Goal: Information Seeking & Learning: Find specific fact

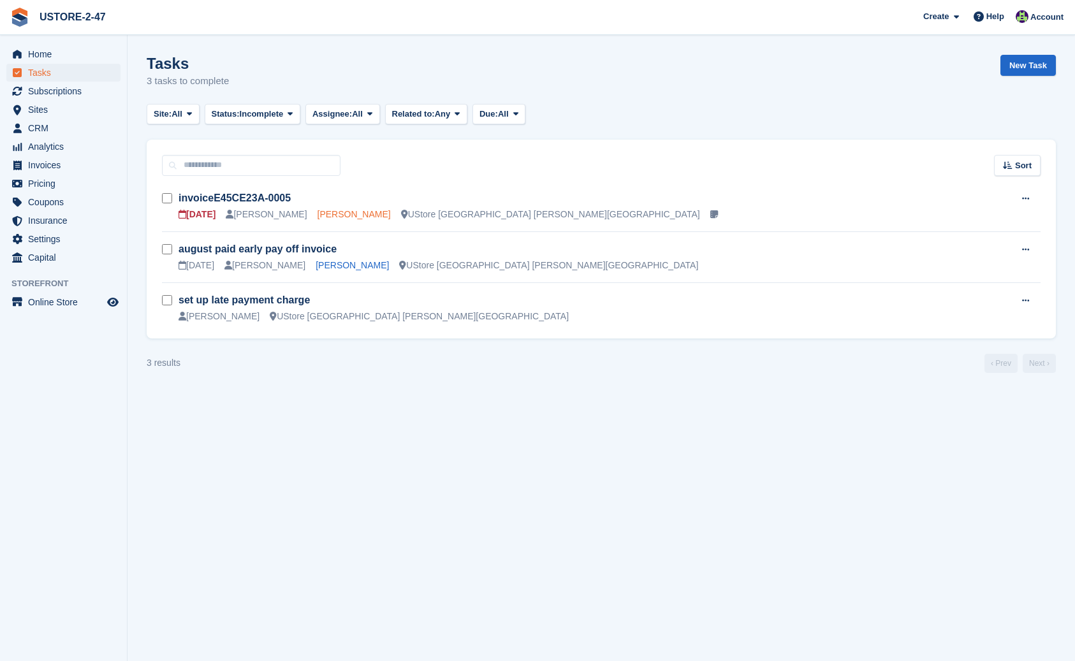
click at [348, 212] on link "Josh Paveley" at bounding box center [354, 214] width 73 height 10
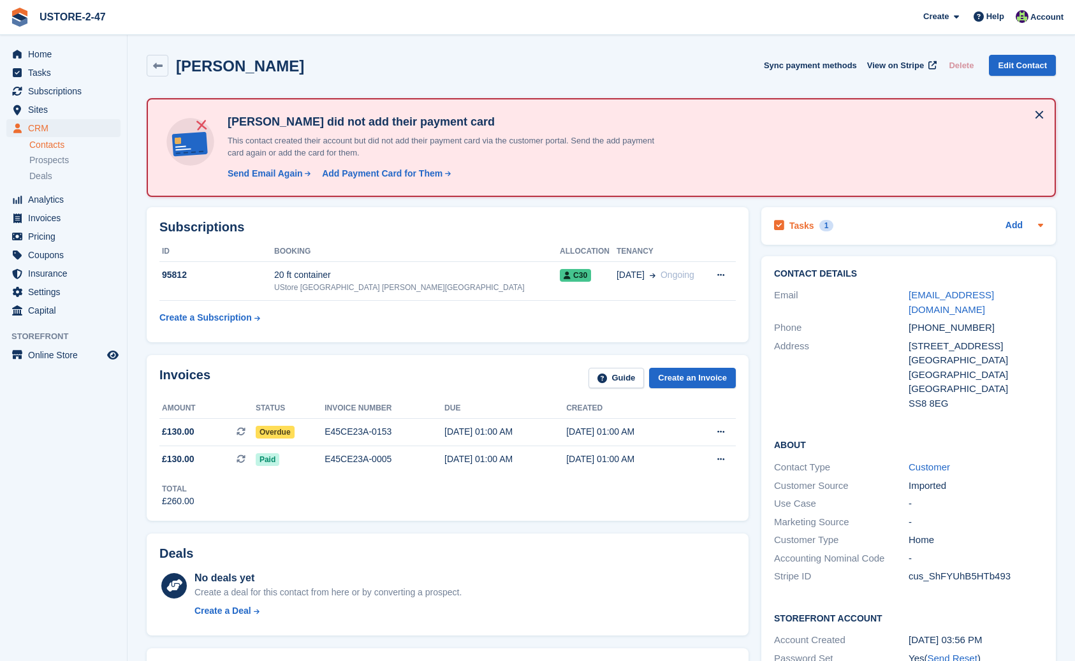
click at [816, 223] on div "Tasks 1" at bounding box center [803, 225] width 59 height 17
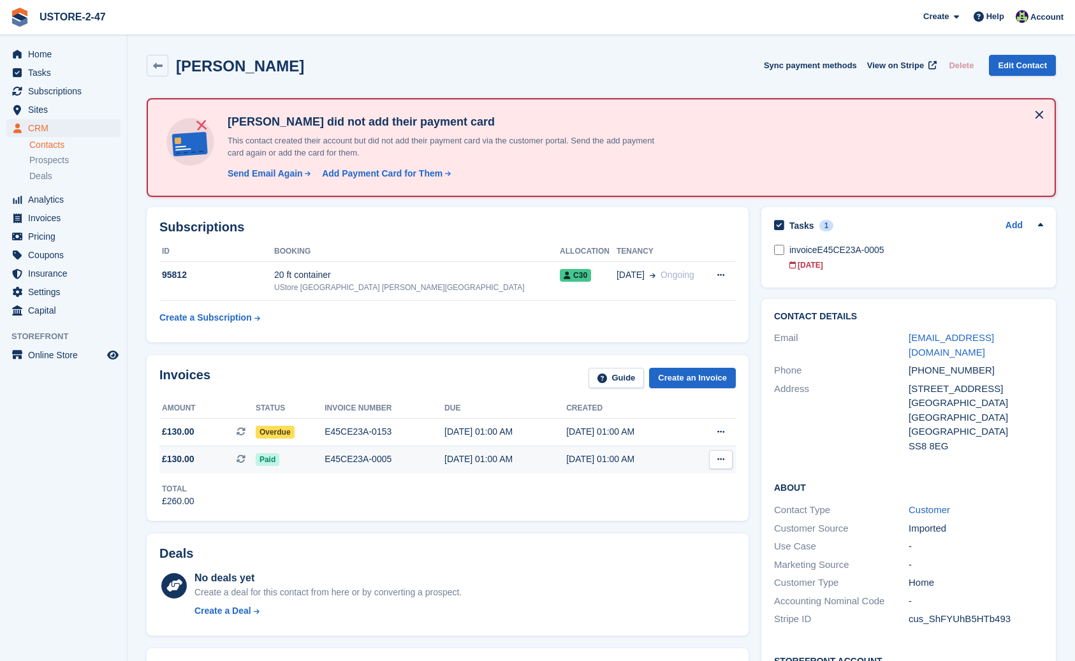
click at [268, 461] on span "Paid" at bounding box center [268, 459] width 24 height 13
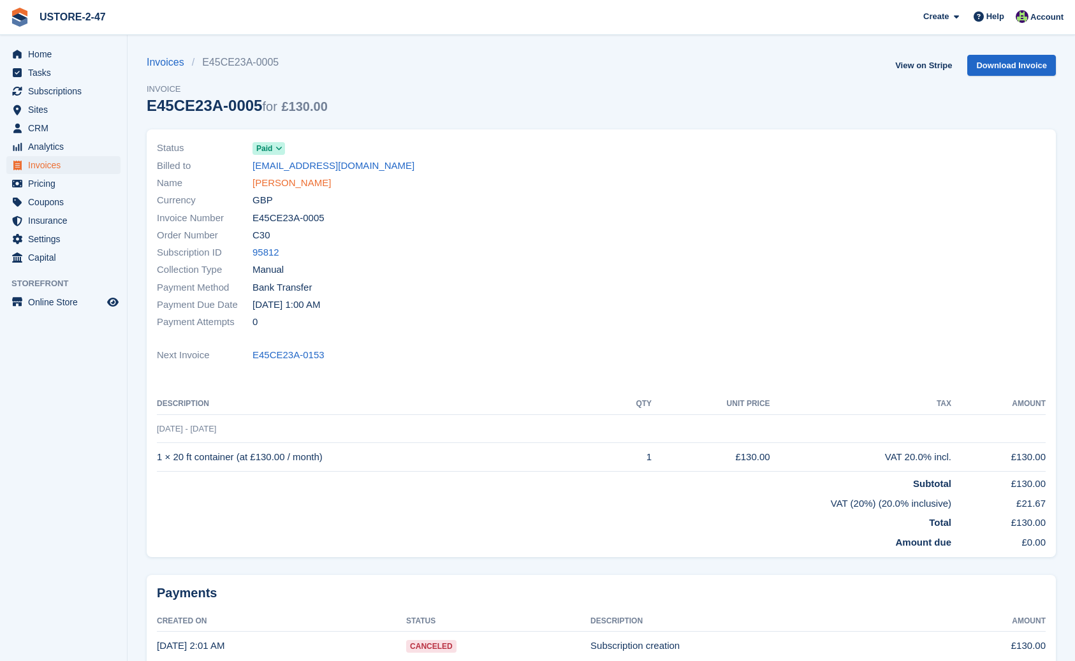
click at [270, 184] on link "Josh Paveley" at bounding box center [292, 183] width 78 height 15
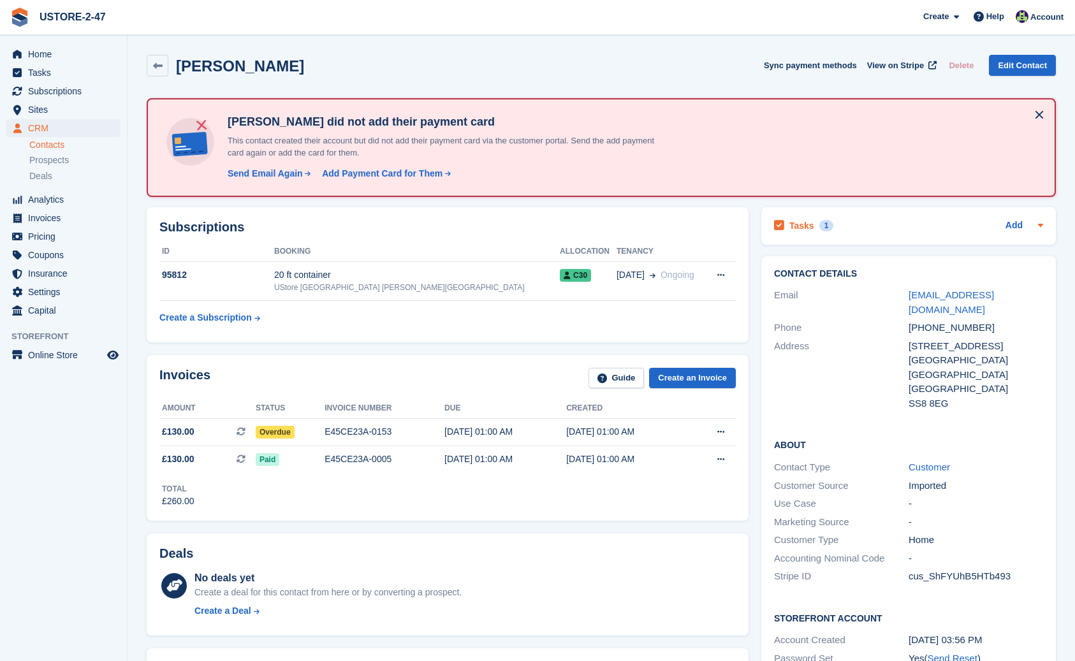
click at [807, 226] on h2 "Tasks" at bounding box center [801, 225] width 25 height 11
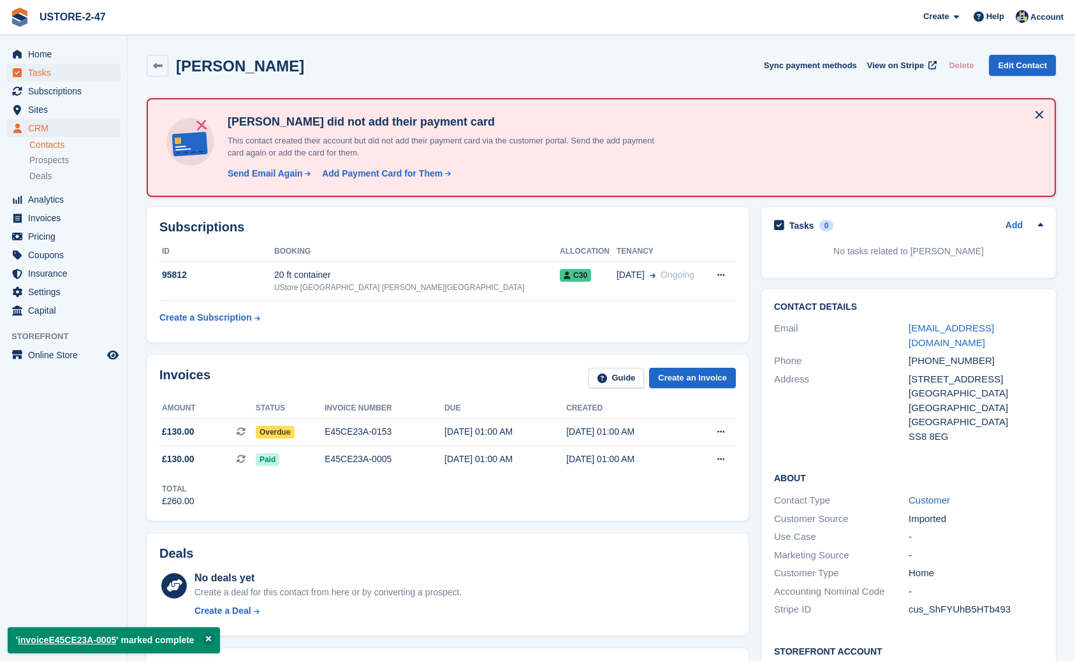
click at [40, 75] on span "Tasks" at bounding box center [66, 73] width 77 height 18
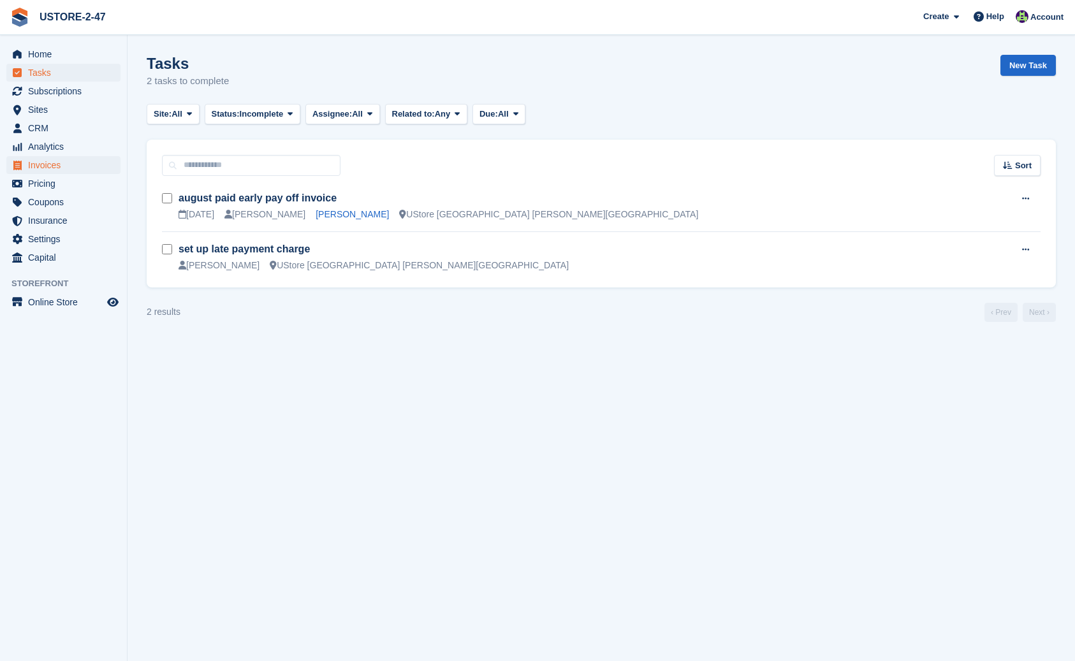
click at [36, 163] on span "Invoices" at bounding box center [66, 165] width 77 height 18
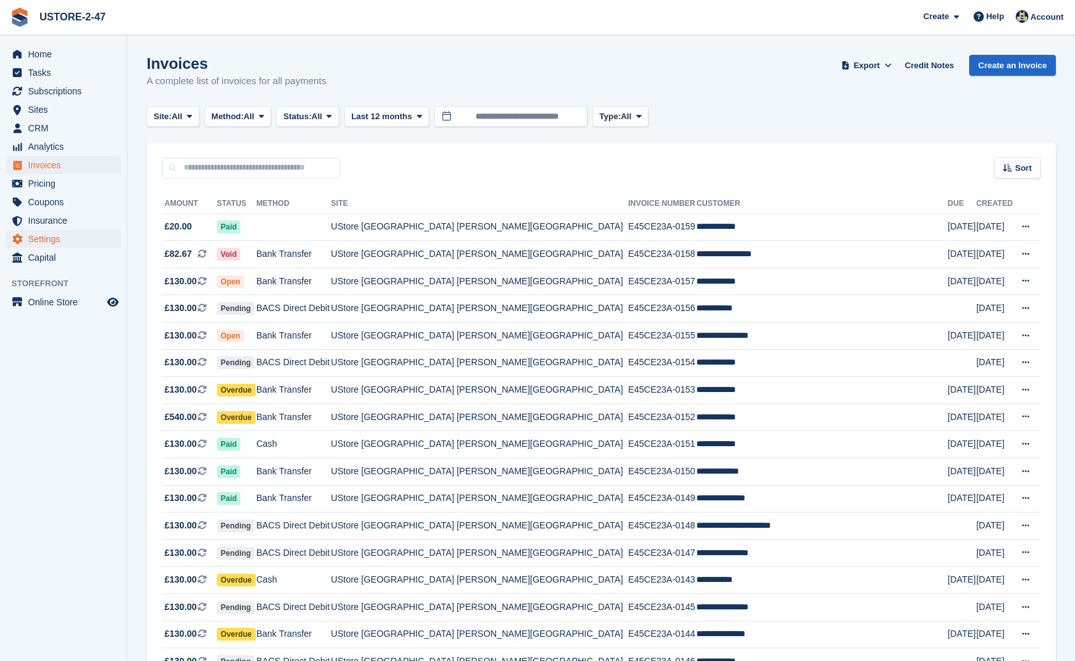
click at [33, 240] on span "Settings" at bounding box center [66, 239] width 77 height 18
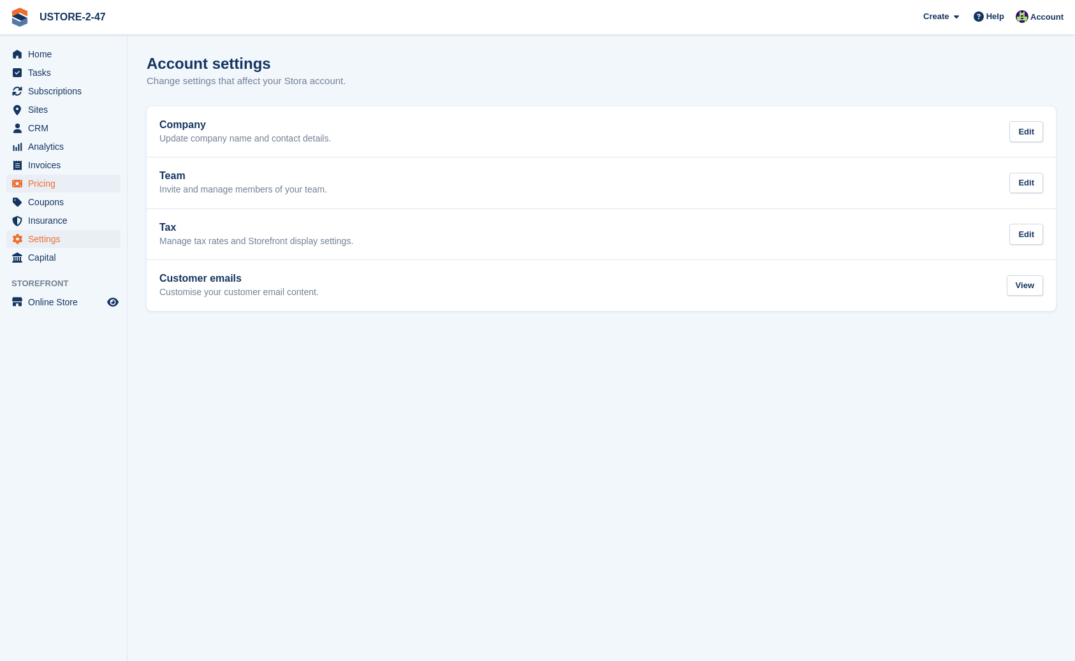
click at [53, 182] on span "Pricing" at bounding box center [66, 184] width 77 height 18
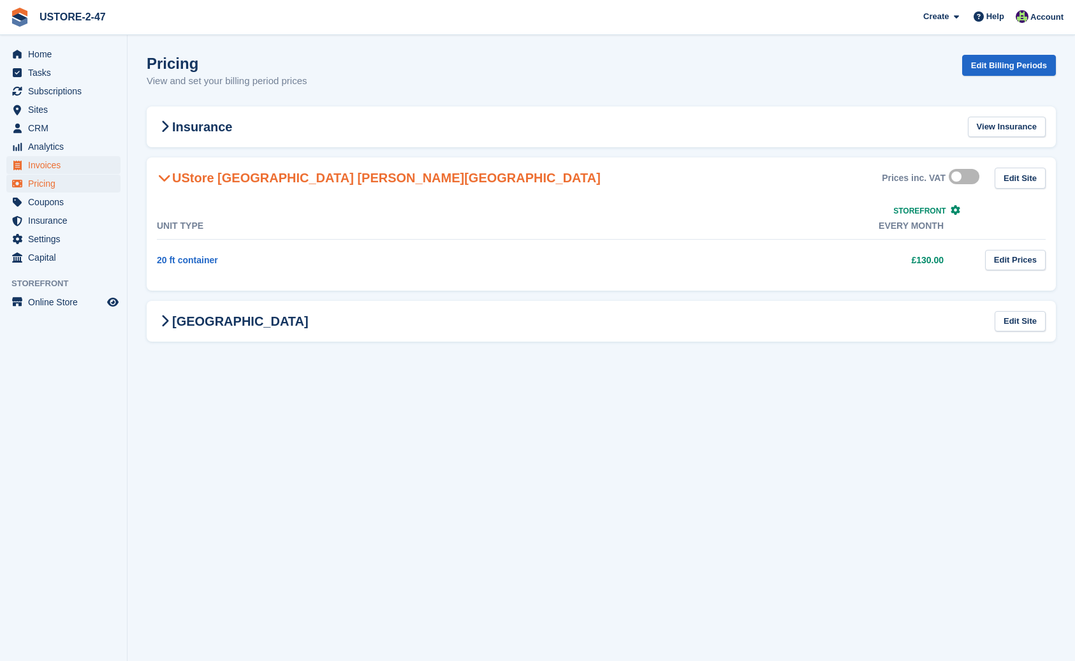
click at [48, 168] on span "Invoices" at bounding box center [66, 165] width 77 height 18
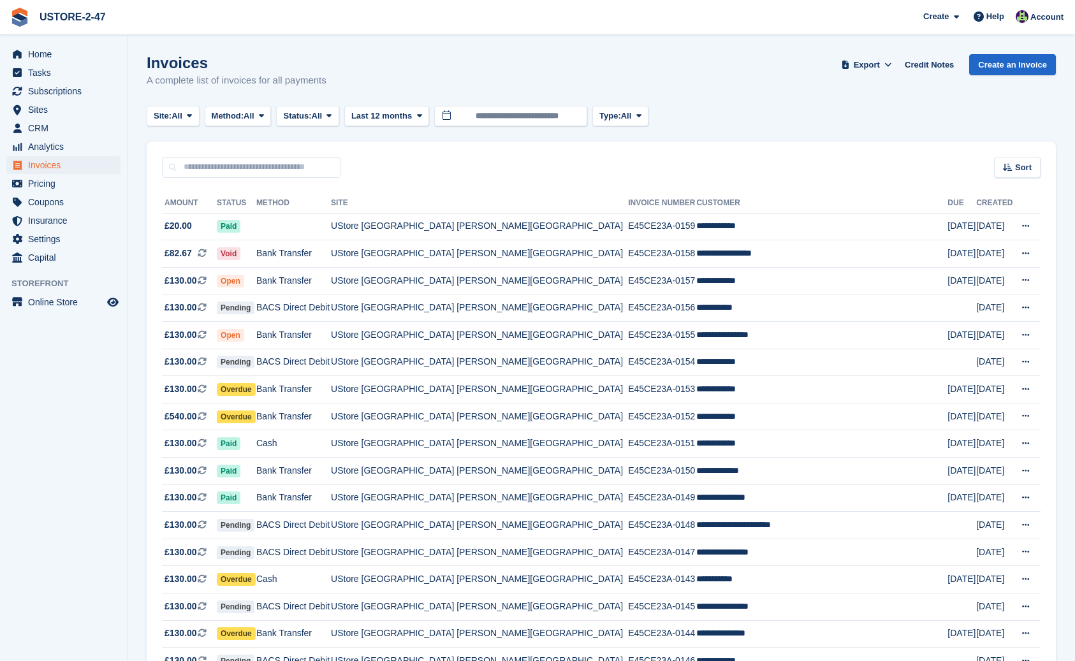
scroll to position [1, 0]
click at [34, 185] on span "Pricing" at bounding box center [66, 184] width 77 height 18
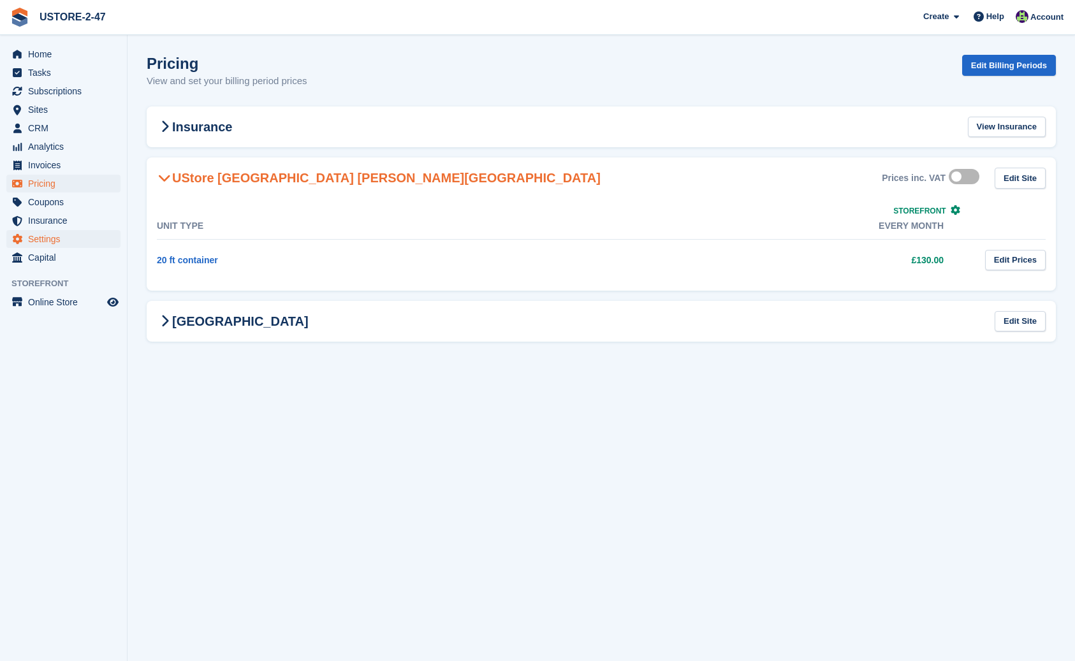
click at [53, 241] on span "Settings" at bounding box center [66, 239] width 77 height 18
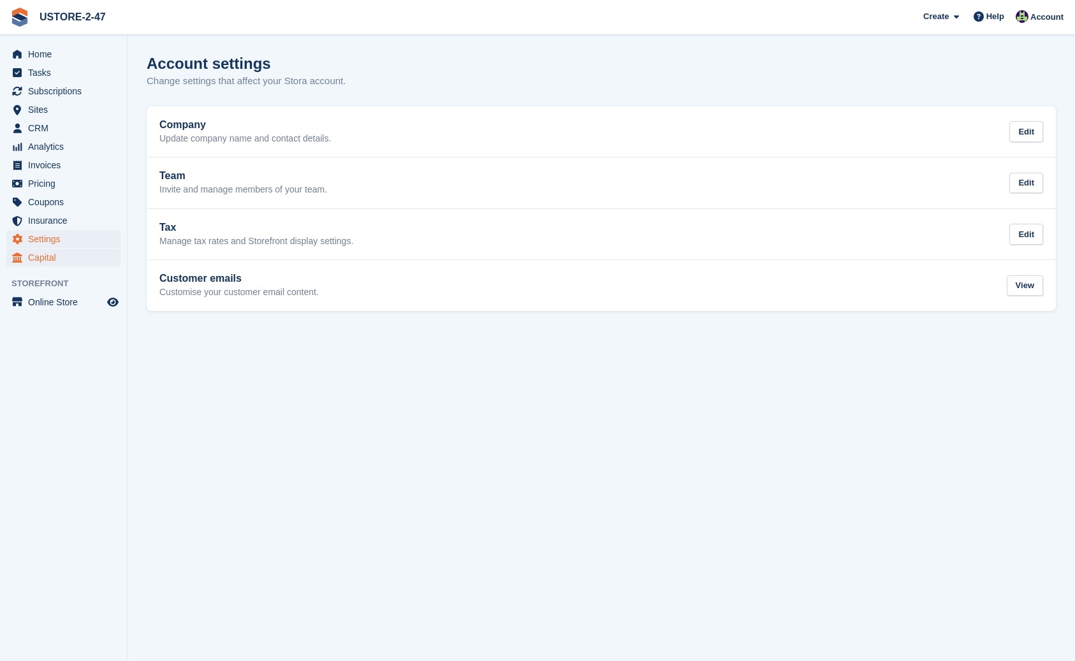
click at [48, 258] on span "Capital" at bounding box center [66, 258] width 77 height 18
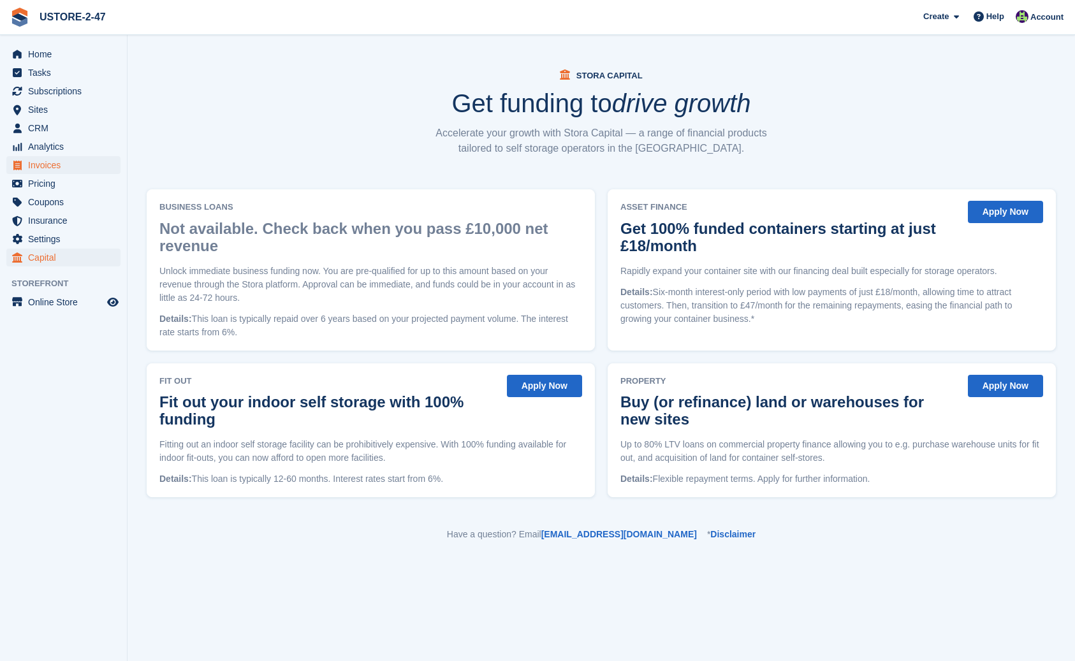
click at [57, 163] on span "Invoices" at bounding box center [66, 165] width 77 height 18
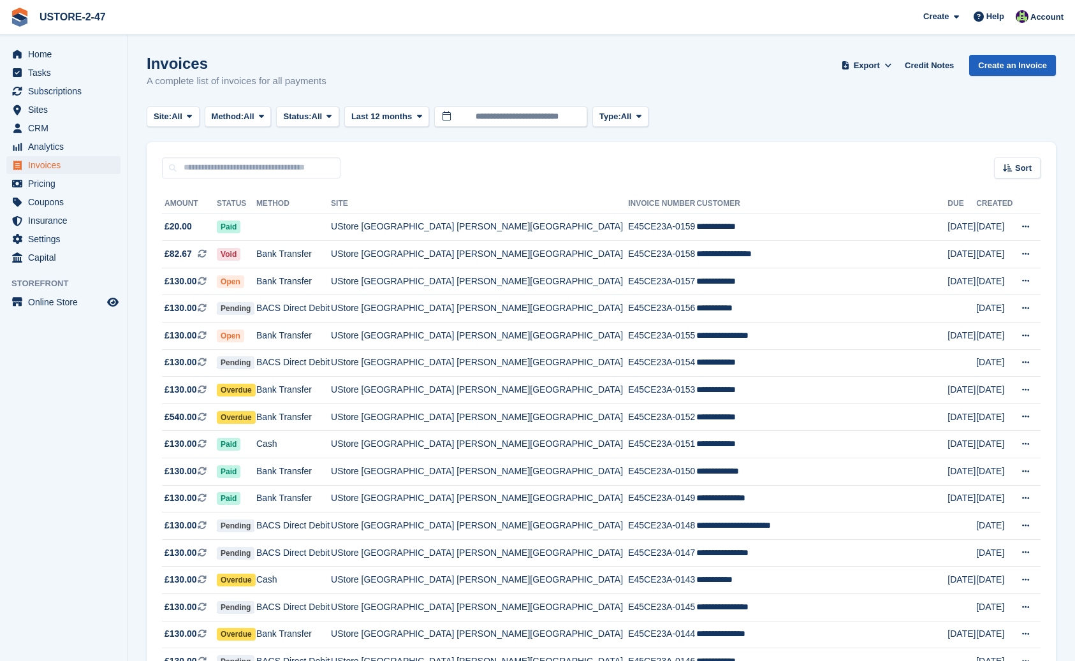
click at [990, 61] on link "Create an Invoice" at bounding box center [1012, 65] width 87 height 21
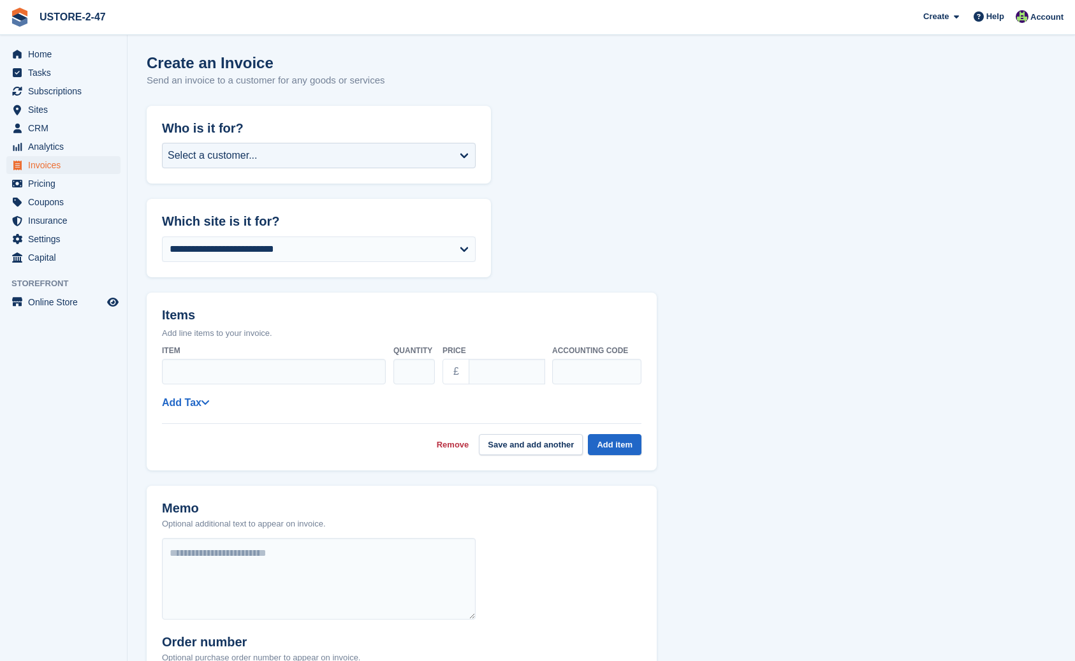
scroll to position [1, 0]
click at [68, 170] on span "Invoices" at bounding box center [66, 165] width 77 height 18
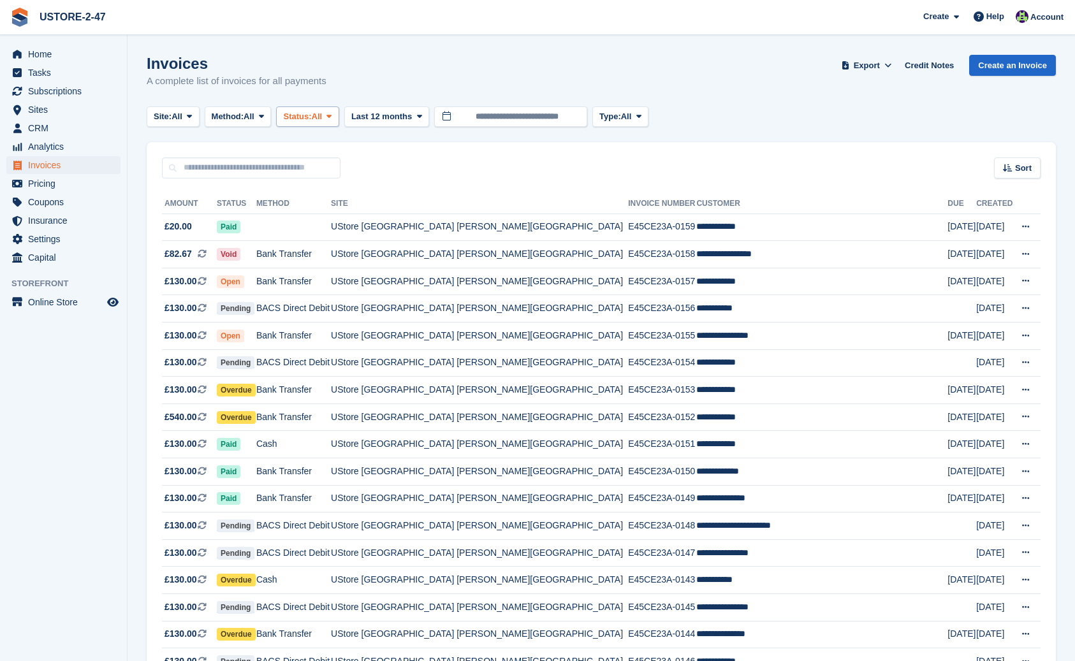
click at [334, 115] on span at bounding box center [329, 117] width 10 height 10
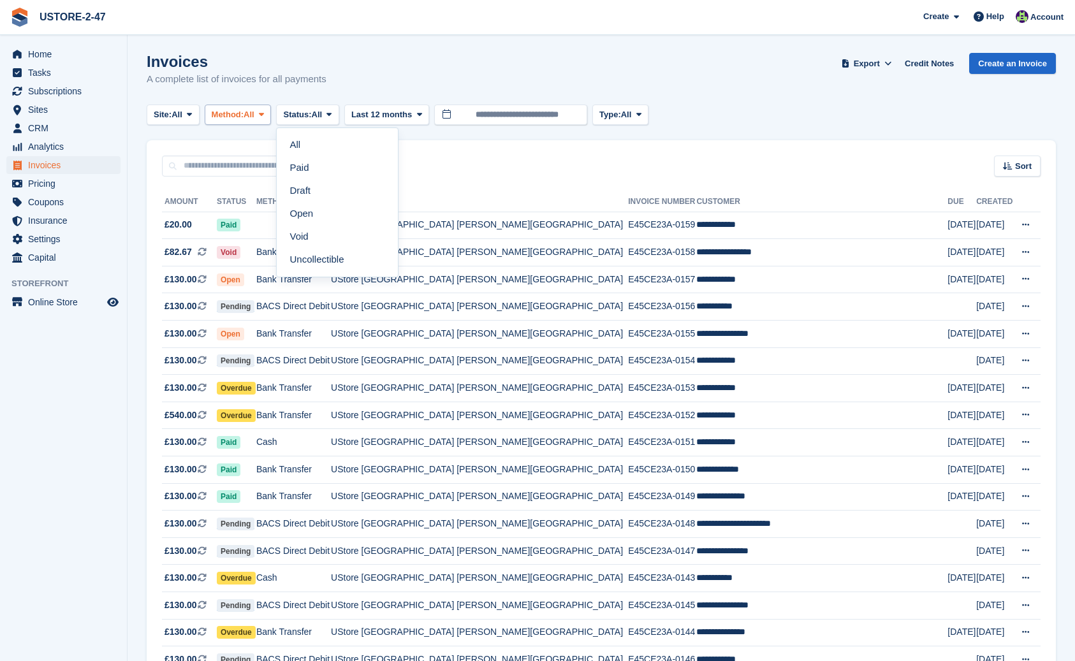
click at [267, 117] on span at bounding box center [261, 115] width 10 height 10
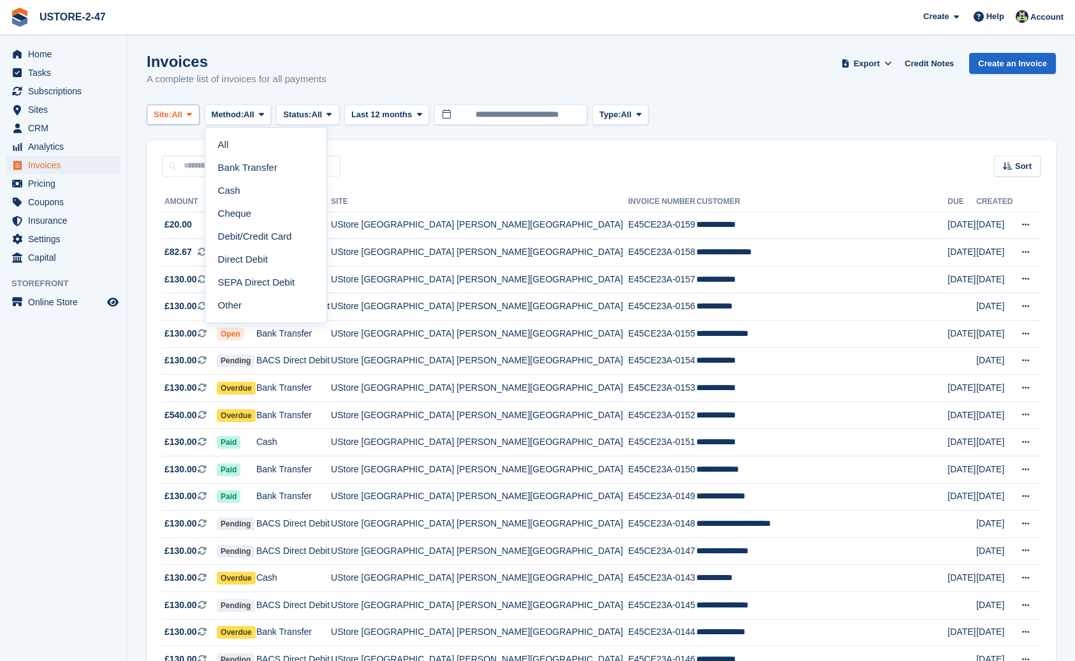
click at [192, 117] on icon at bounding box center [189, 114] width 5 height 8
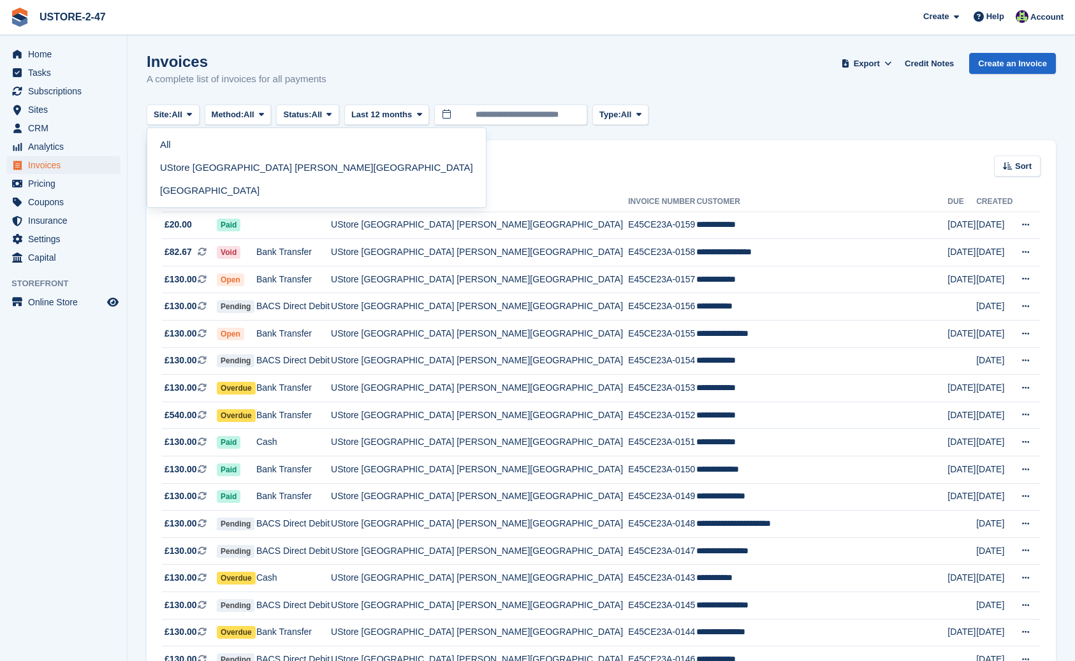
click at [203, 166] on link "UStore [GEOGRAPHIC_DATA] [PERSON_NAME][GEOGRAPHIC_DATA]" at bounding box center [316, 167] width 328 height 23
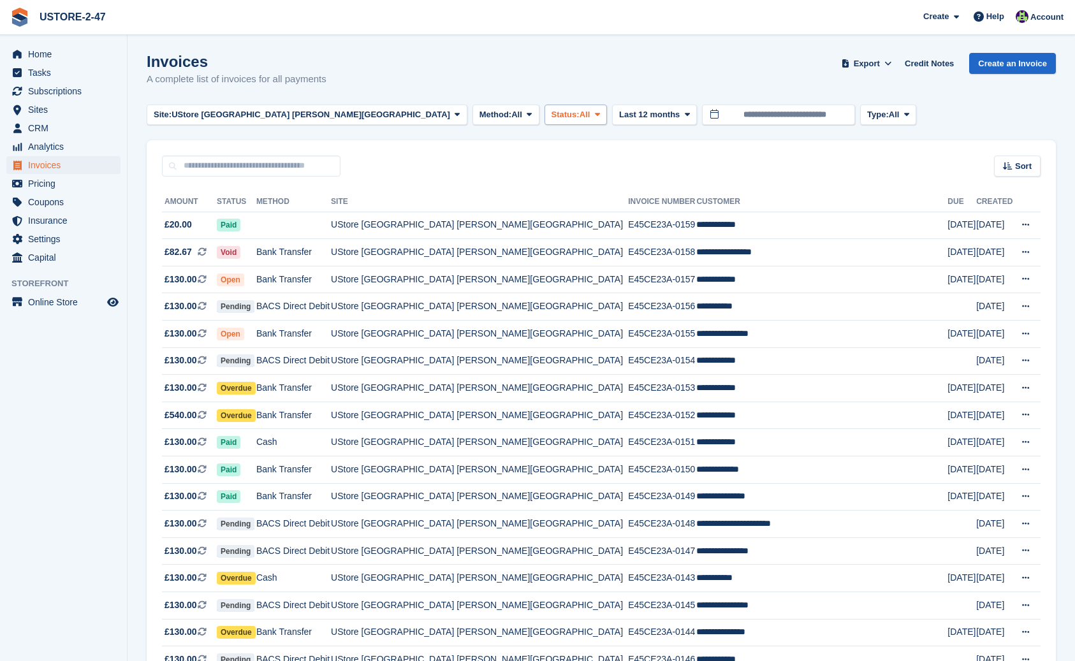
click at [592, 115] on span at bounding box center [597, 115] width 10 height 10
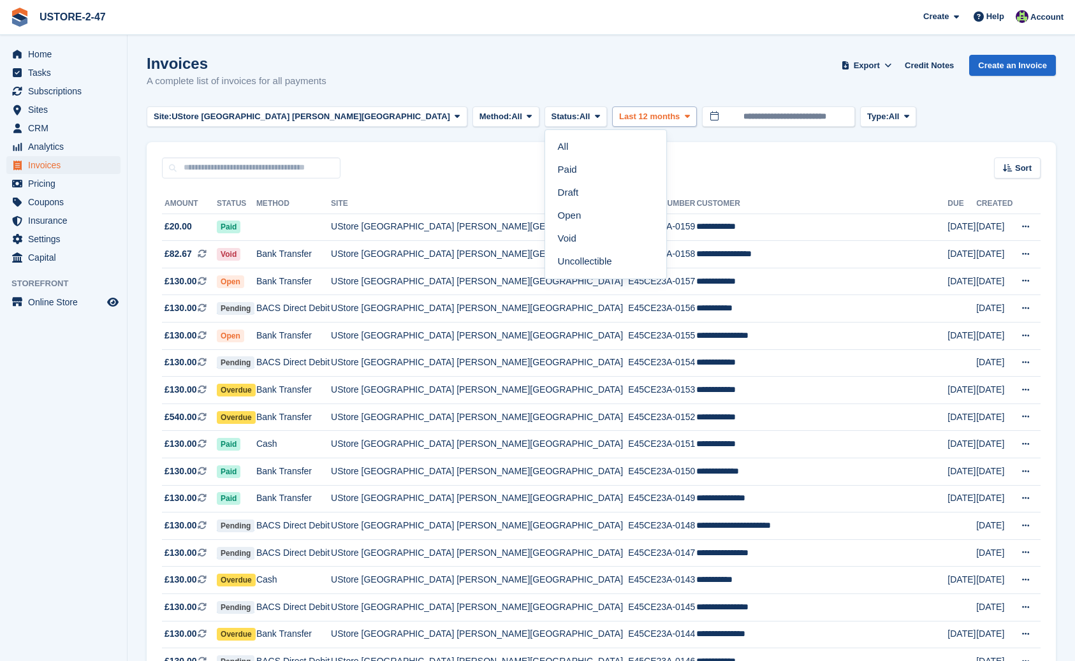
click at [682, 119] on span at bounding box center [687, 117] width 10 height 10
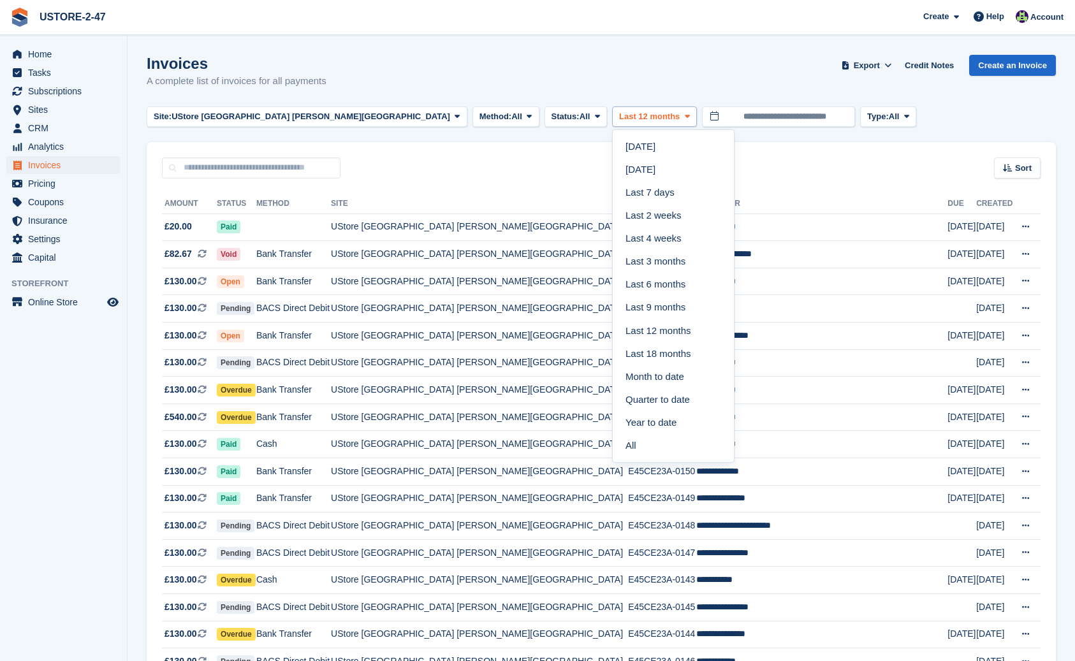
scroll to position [0, 0]
click at [618, 371] on link "Month to date" at bounding box center [673, 376] width 111 height 23
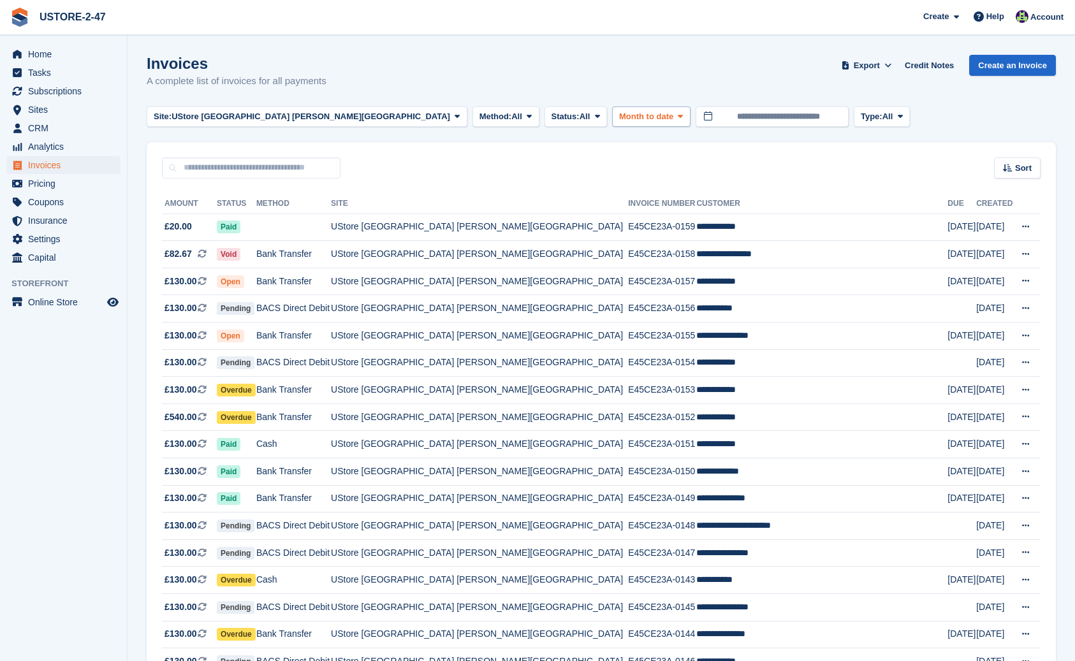
click at [678, 116] on icon at bounding box center [680, 116] width 5 height 8
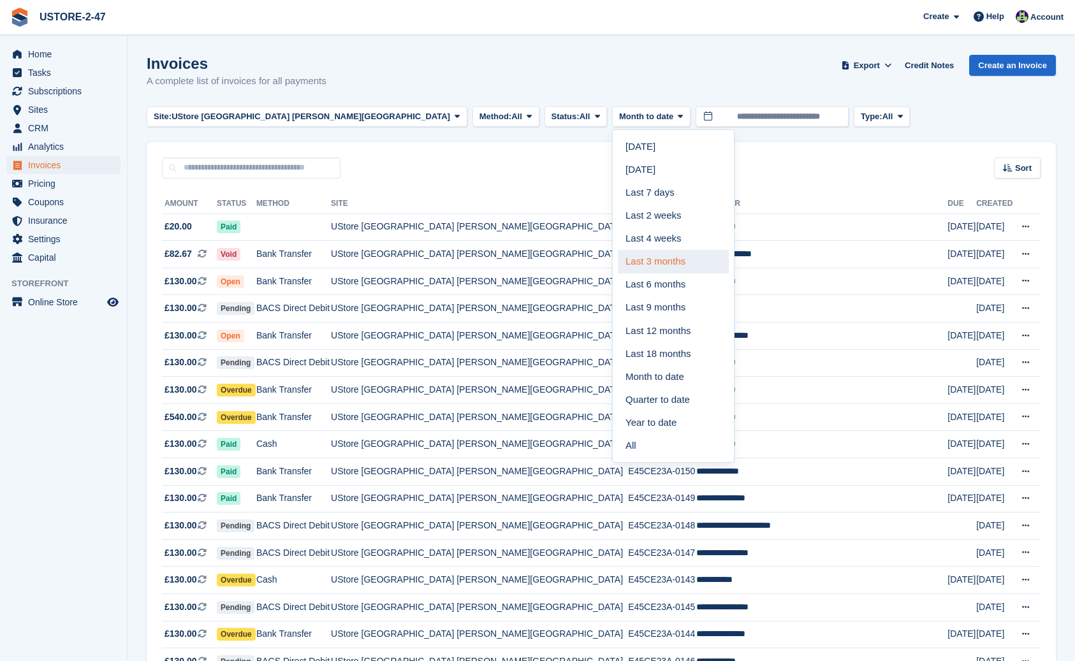
click at [618, 261] on link "Last 3 months" at bounding box center [673, 261] width 111 height 23
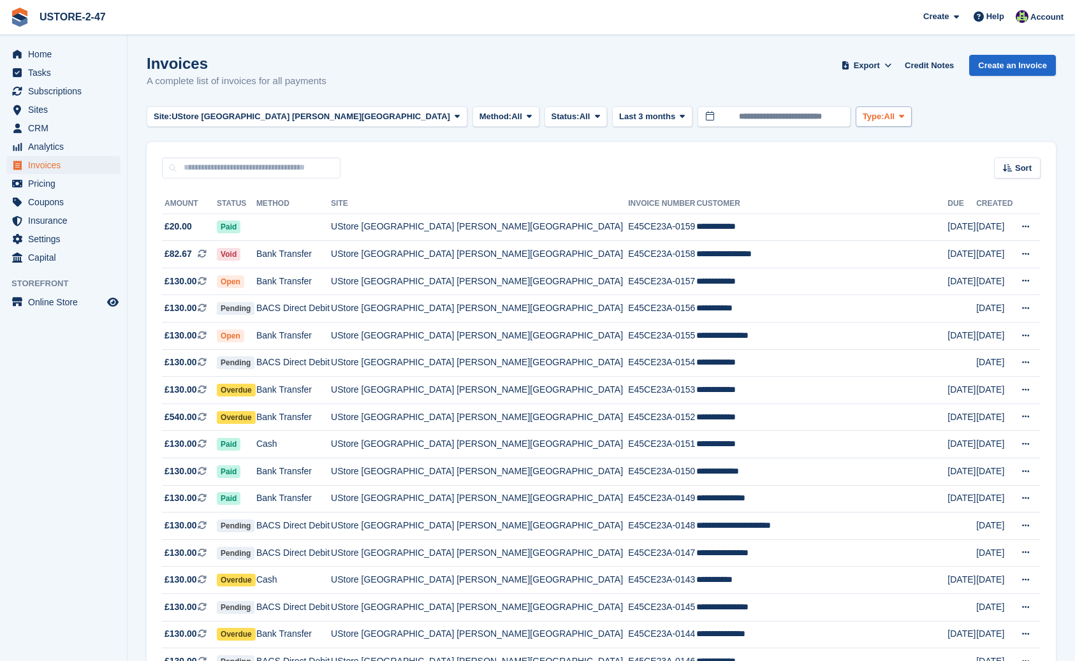
click at [897, 115] on span at bounding box center [902, 117] width 10 height 10
click at [862, 148] on link "All" at bounding box center [917, 146] width 111 height 23
click at [592, 114] on span at bounding box center [597, 116] width 10 height 10
click at [550, 216] on link "Open" at bounding box center [605, 214] width 111 height 23
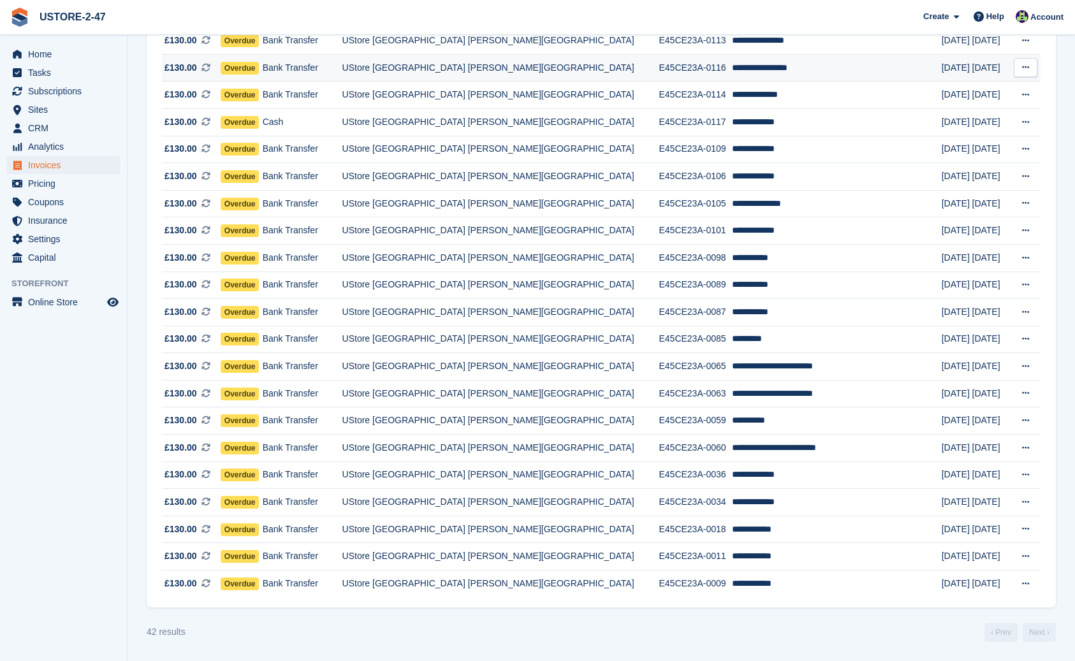
scroll to position [783, 0]
click at [1022, 557] on icon at bounding box center [1025, 556] width 7 height 8
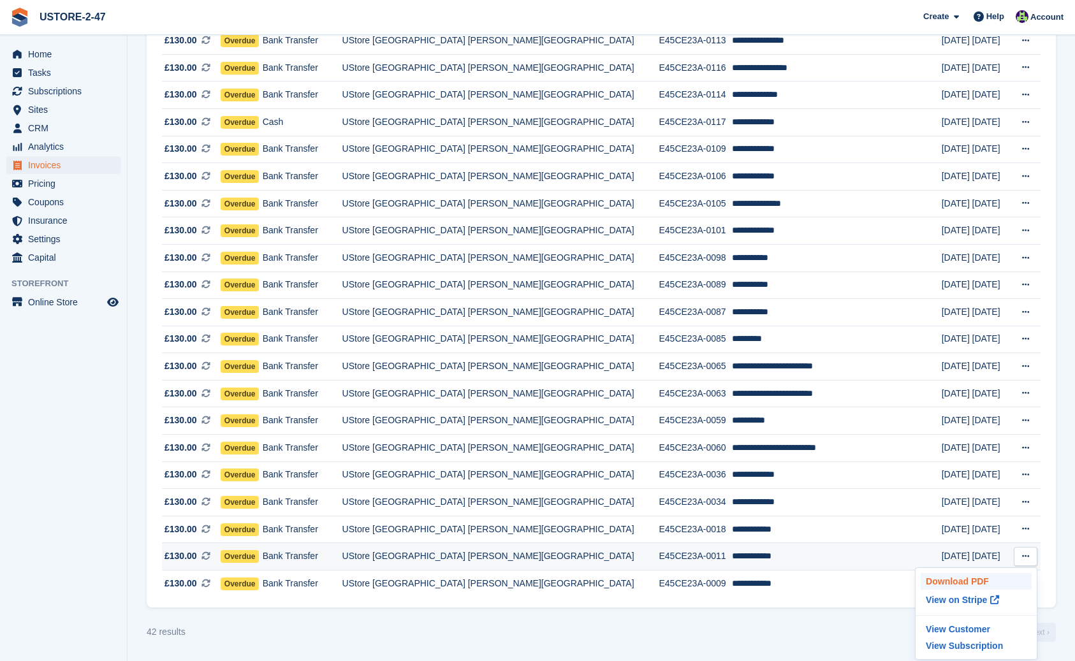
click at [962, 584] on p "Download PDF" at bounding box center [976, 581] width 111 height 17
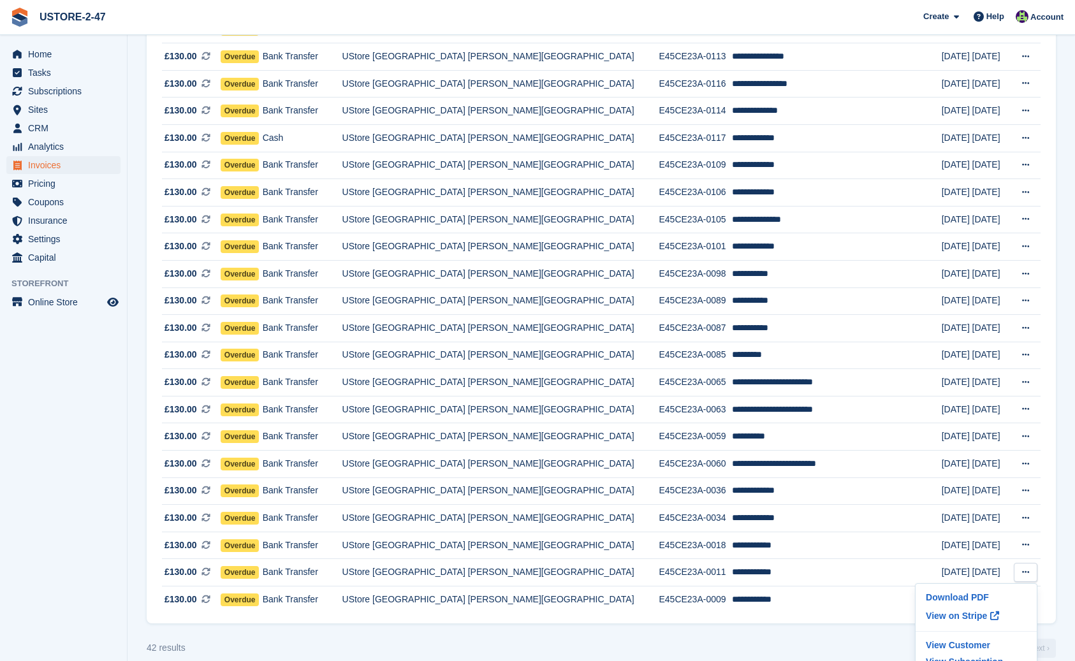
scroll to position [741, 0]
click at [260, 497] on span "Overdue" at bounding box center [240, 491] width 39 height 13
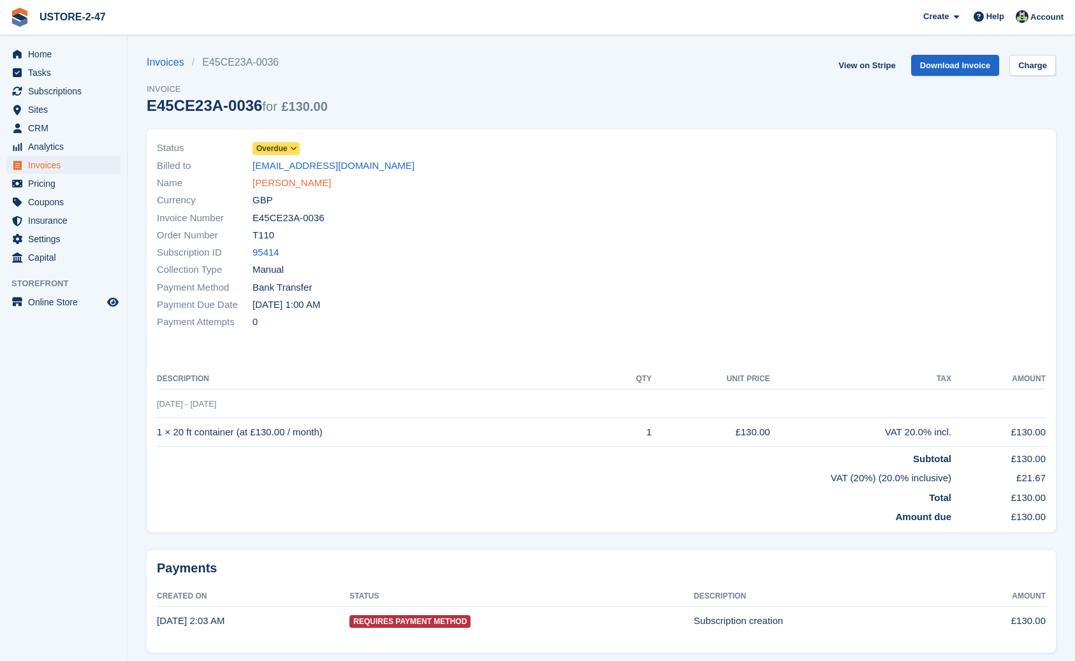
click at [298, 184] on link "Marc Chandler" at bounding box center [292, 183] width 78 height 15
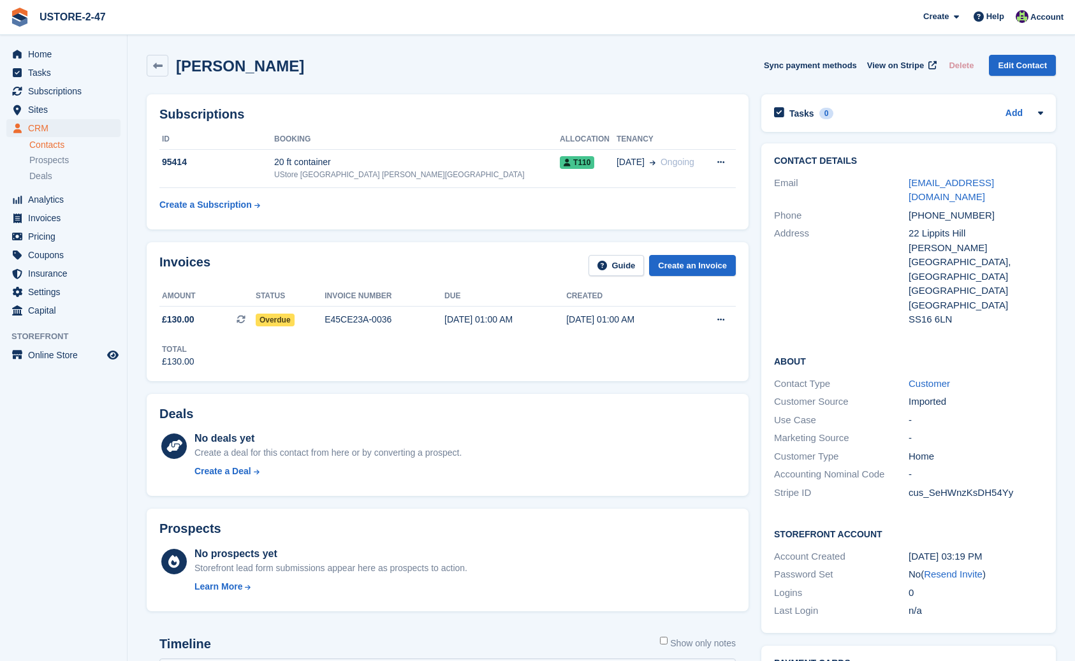
scroll to position [0, 1]
click at [937, 378] on link "Customer" at bounding box center [929, 383] width 41 height 11
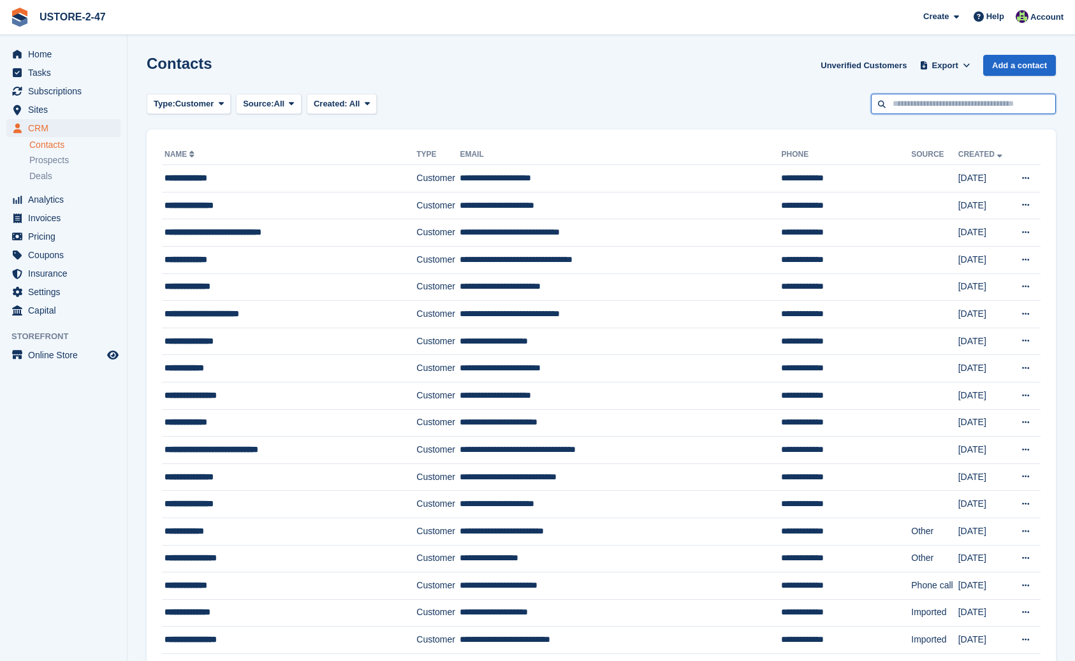
click at [892, 104] on input "text" at bounding box center [963, 104] width 185 height 21
type input "*"
type input "********"
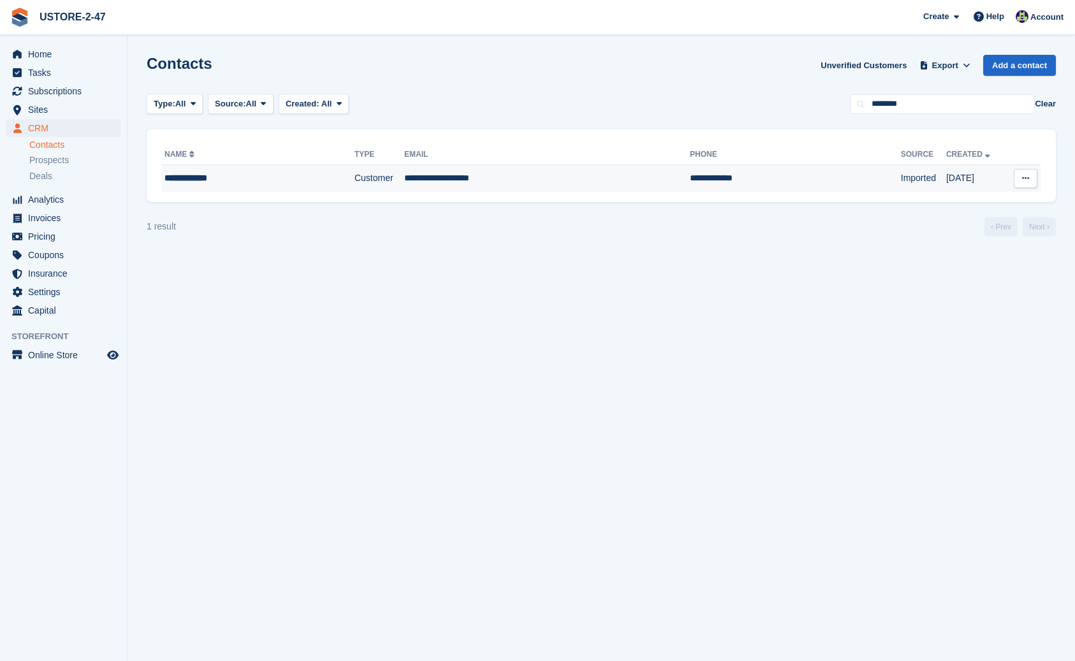
click at [1027, 177] on icon at bounding box center [1025, 178] width 7 height 8
click at [946, 205] on p "Edit contact" at bounding box center [976, 203] width 111 height 17
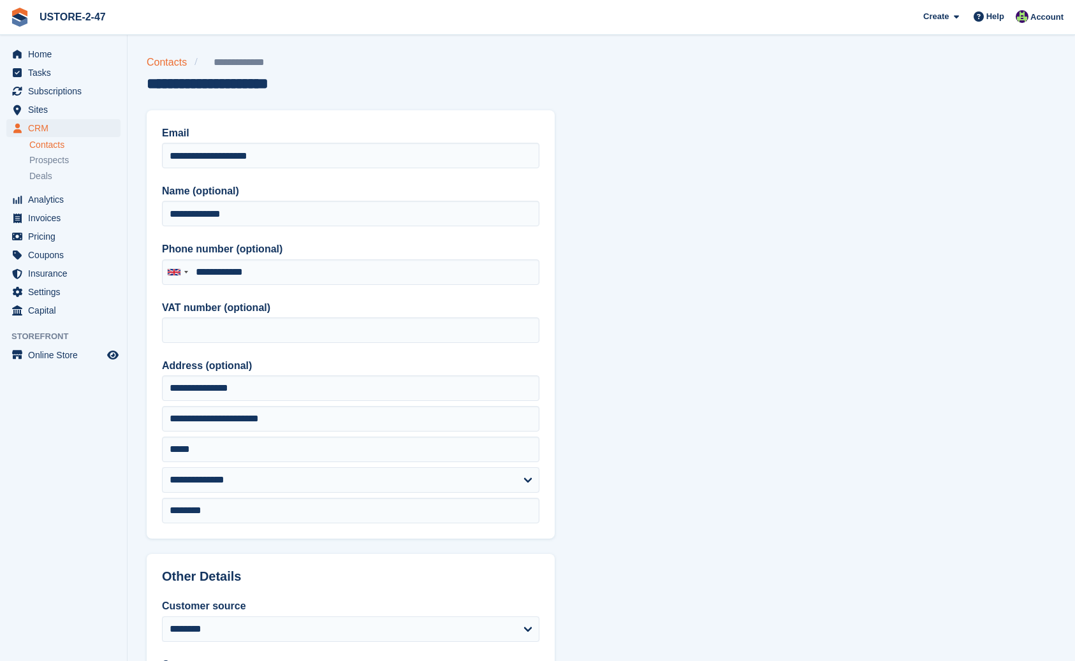
click at [165, 62] on link "Contacts" at bounding box center [171, 62] width 48 height 15
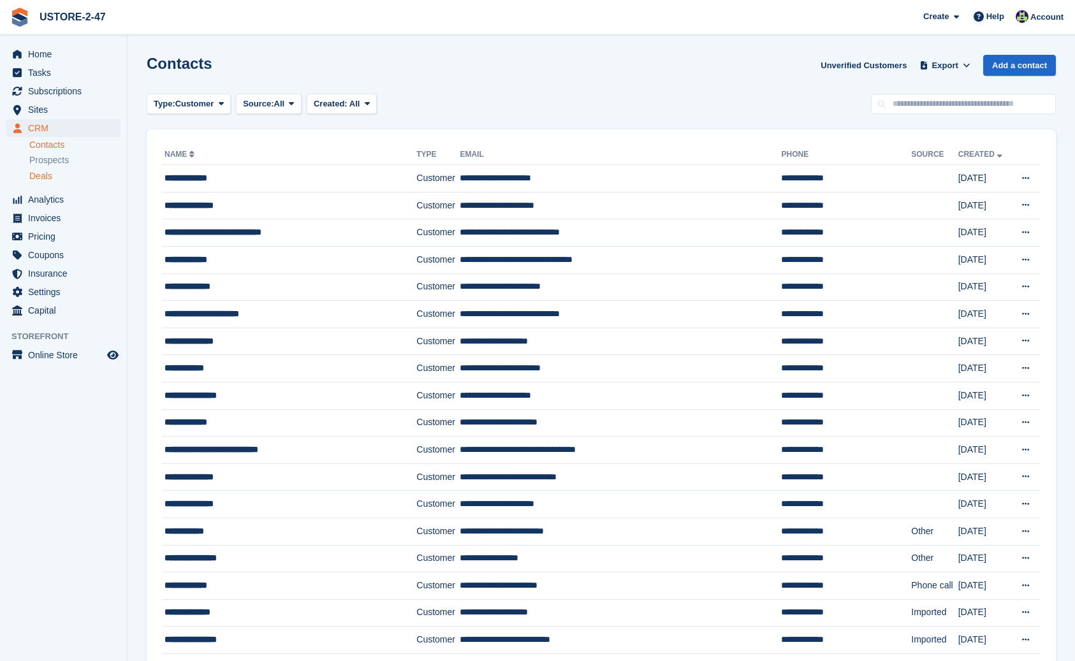
click at [43, 178] on span "Deals" at bounding box center [40, 176] width 23 height 12
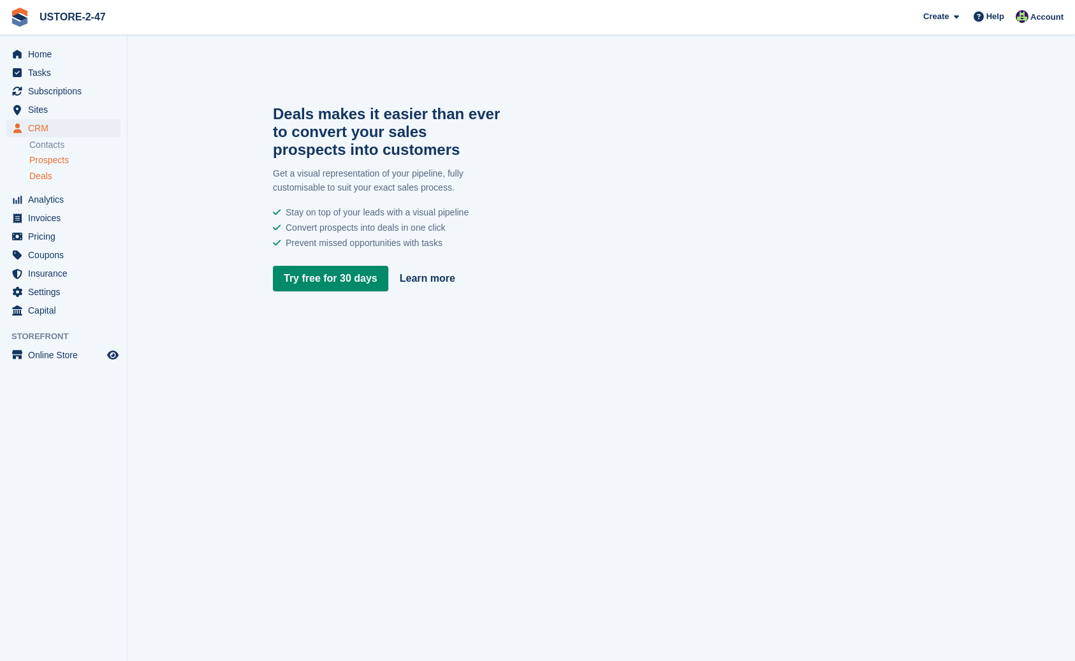
click at [45, 163] on span "Prospects" at bounding box center [49, 160] width 40 height 12
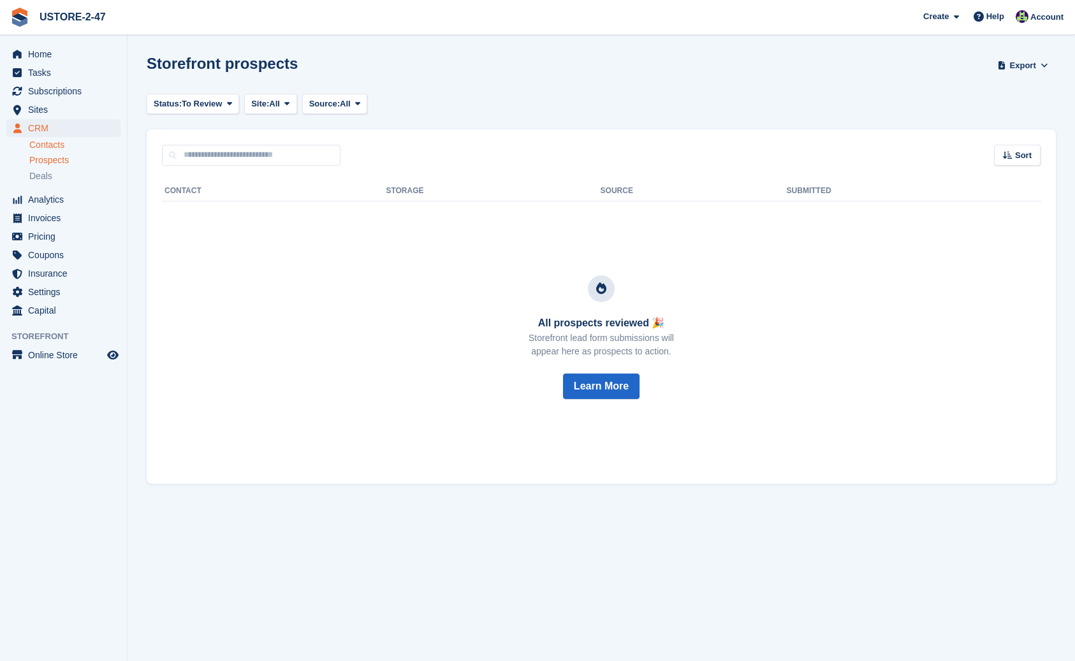
click at [46, 142] on link "Contacts" at bounding box center [74, 145] width 91 height 12
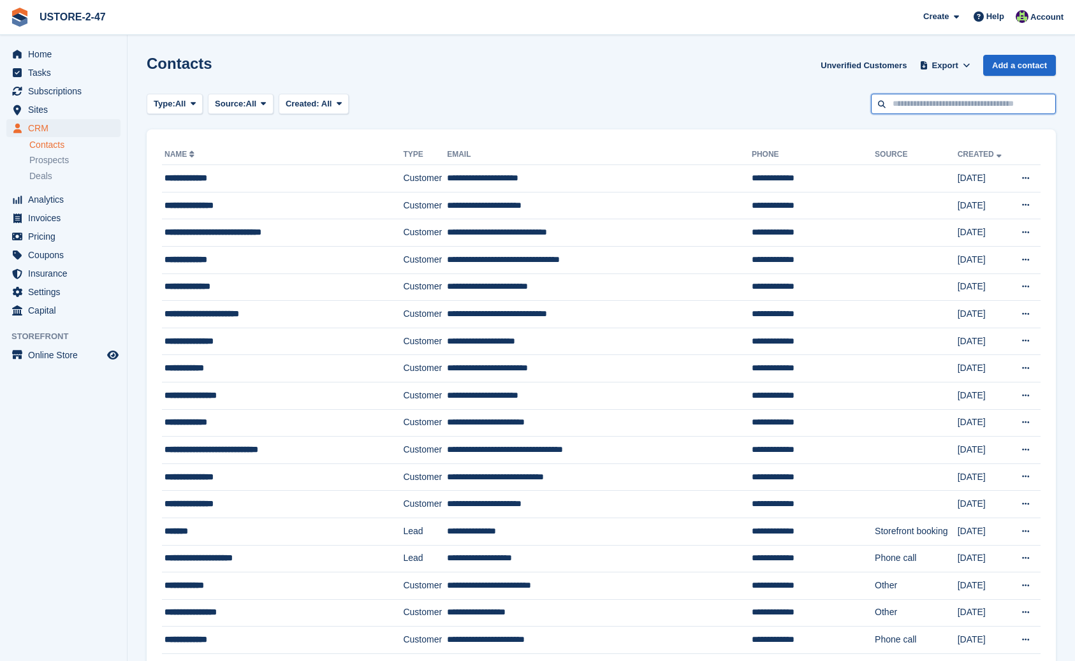
click at [903, 107] on input "text" at bounding box center [963, 104] width 185 height 21
type input "**********"
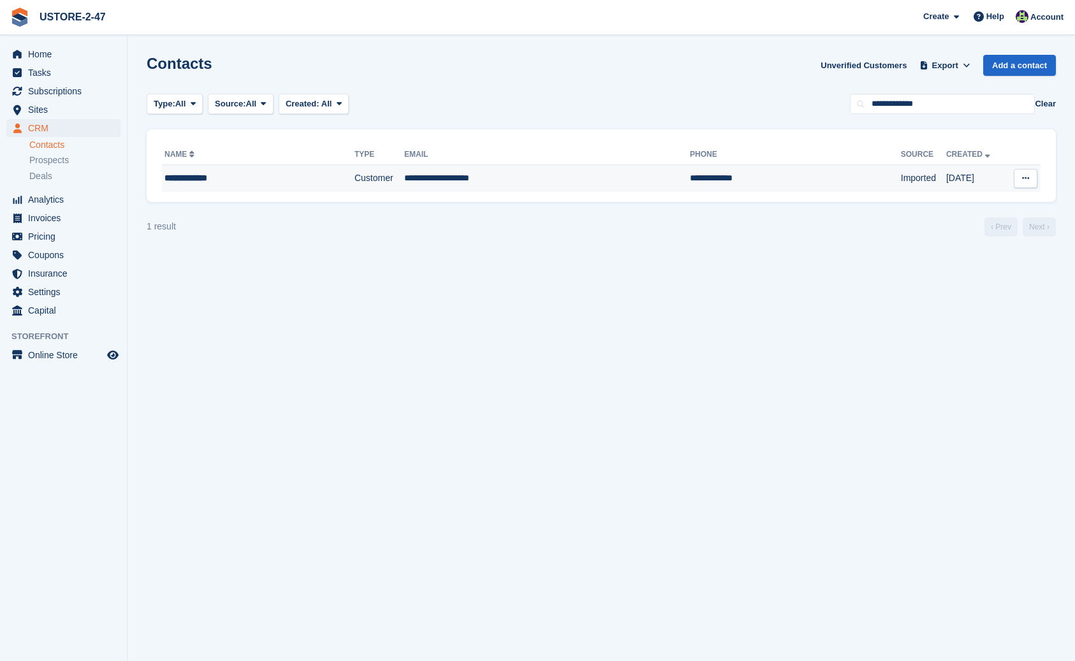
click at [217, 179] on div "**********" at bounding box center [238, 178] width 147 height 13
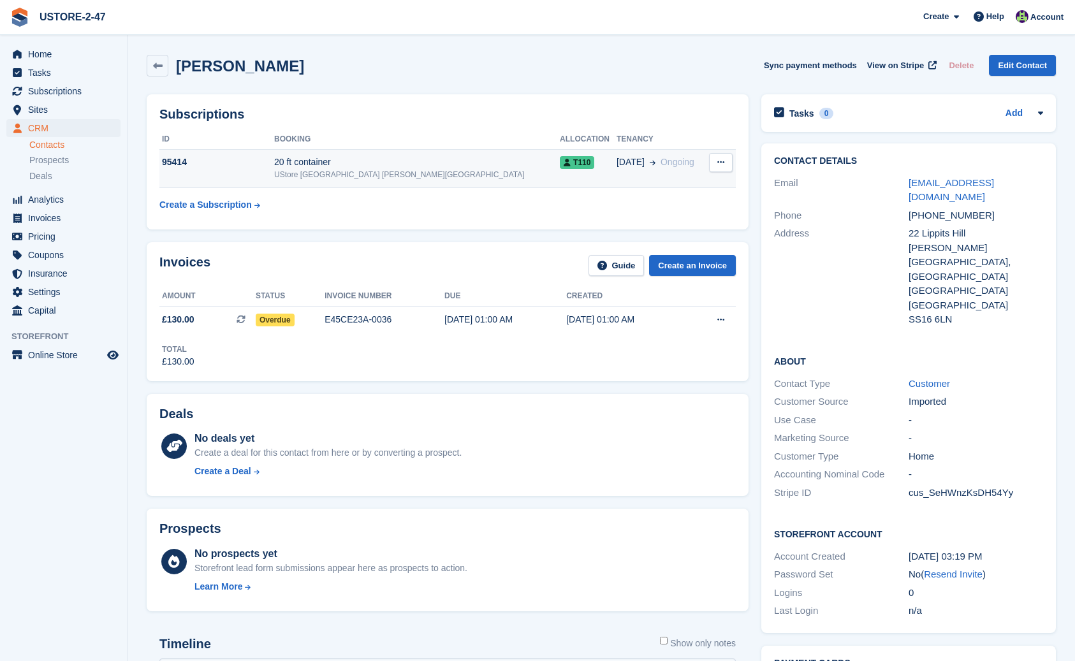
scroll to position [1, 0]
click at [890, 62] on span "View on Stripe" at bounding box center [895, 65] width 57 height 13
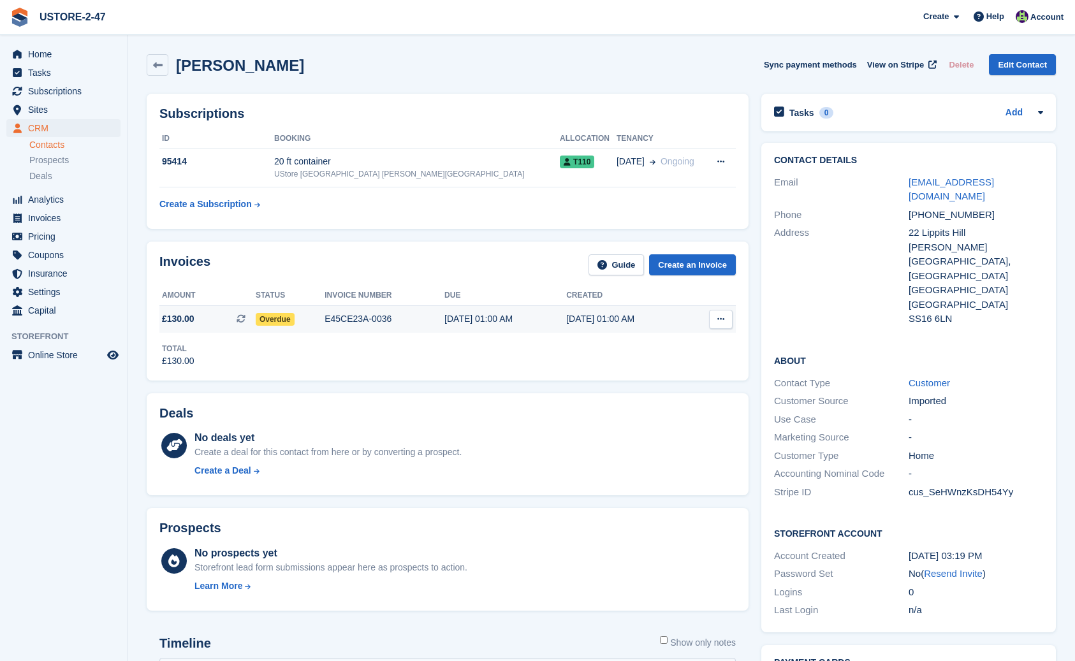
click at [726, 317] on button at bounding box center [721, 319] width 24 height 19
click at [638, 346] on p "Download PDF" at bounding box center [671, 344] width 111 height 17
click at [633, 83] on div "[PERSON_NAME] Sync payment methods View on Stripe Delete Edit Contact" at bounding box center [601, 68] width 922 height 40
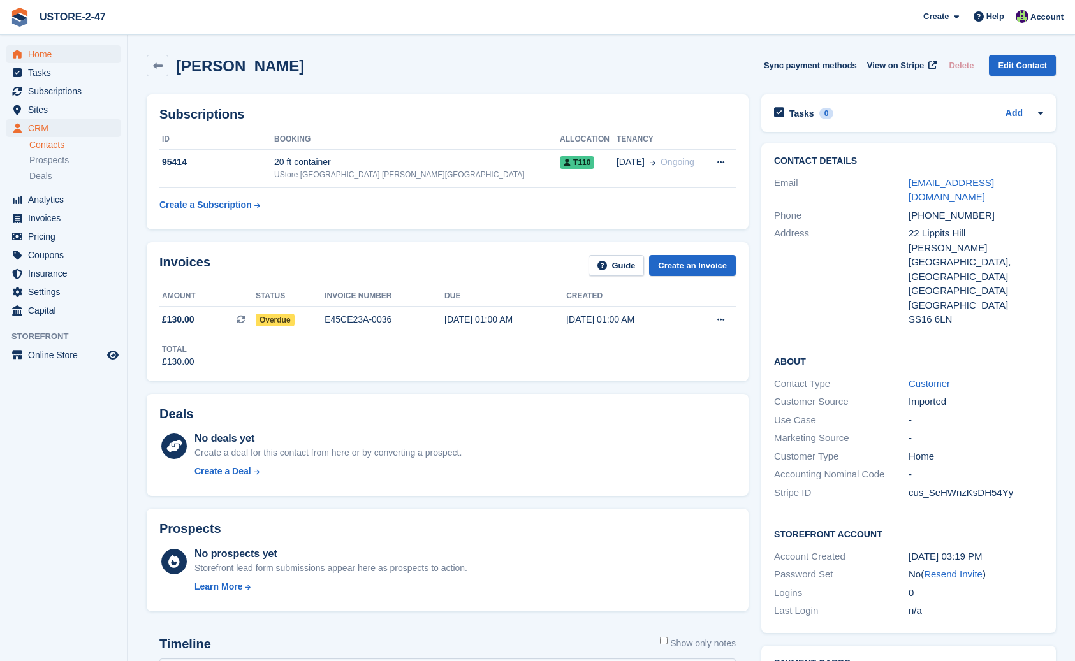
click at [49, 58] on span "Home" at bounding box center [66, 54] width 77 height 18
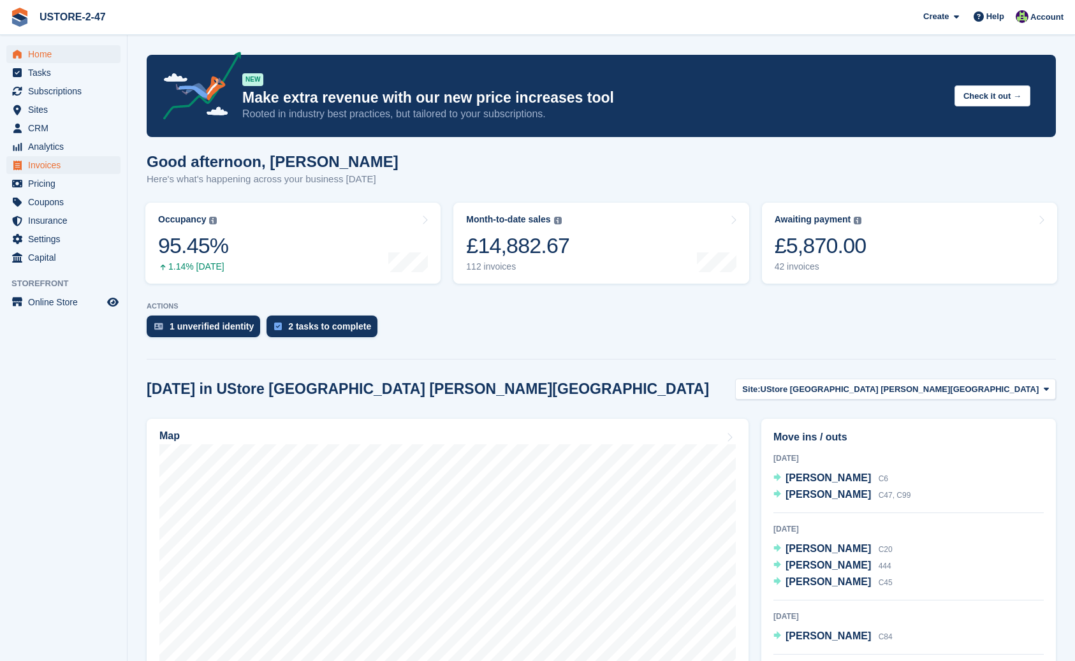
click at [47, 167] on span "Invoices" at bounding box center [66, 165] width 77 height 18
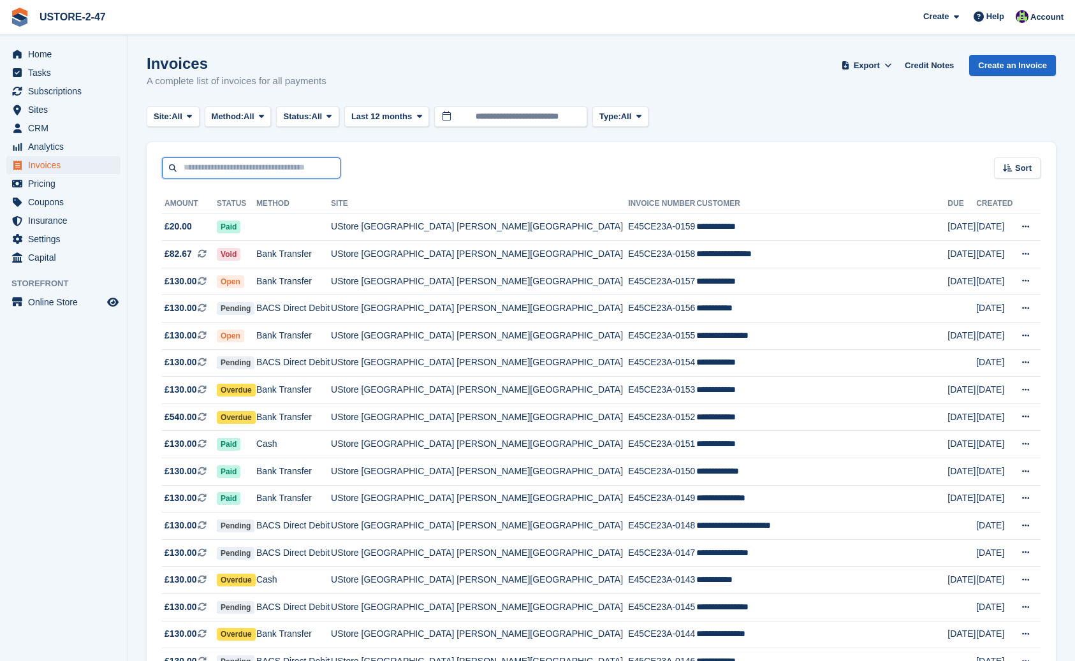
click at [233, 166] on input "text" at bounding box center [251, 168] width 179 height 21
type input "*****"
